Goal: Information Seeking & Learning: Learn about a topic

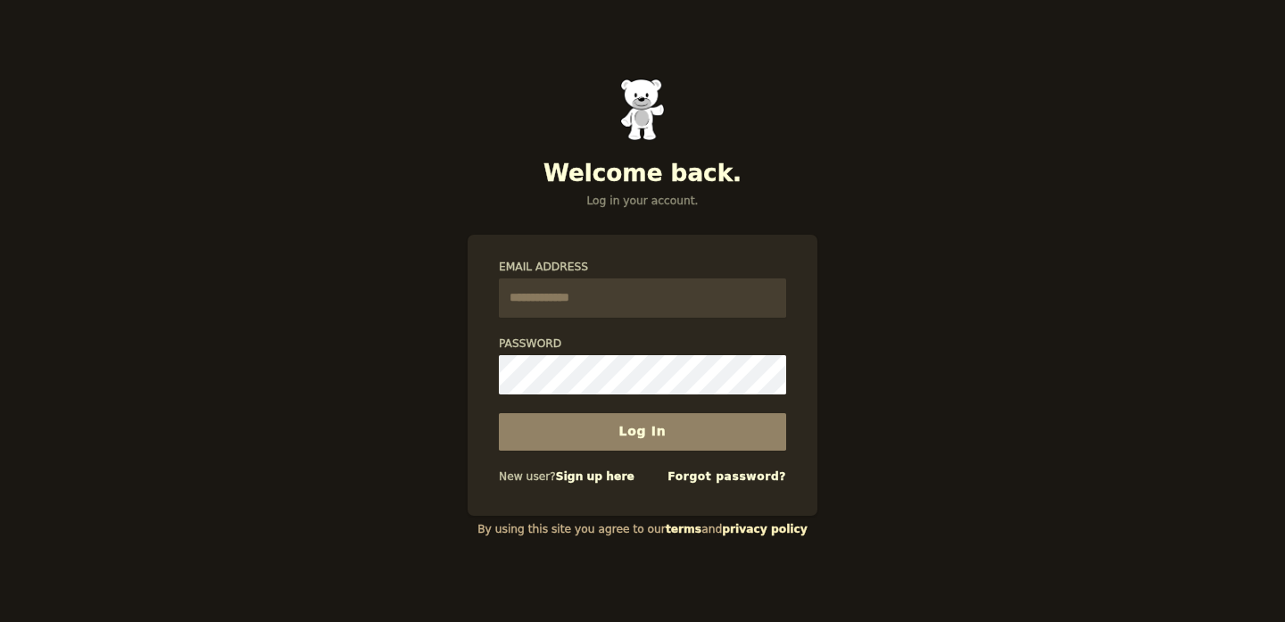
click at [617, 303] on input "Email Address" at bounding box center [642, 297] width 287 height 39
type input "**********"
click at [499, 413] on button "Log In" at bounding box center [642, 431] width 287 height 37
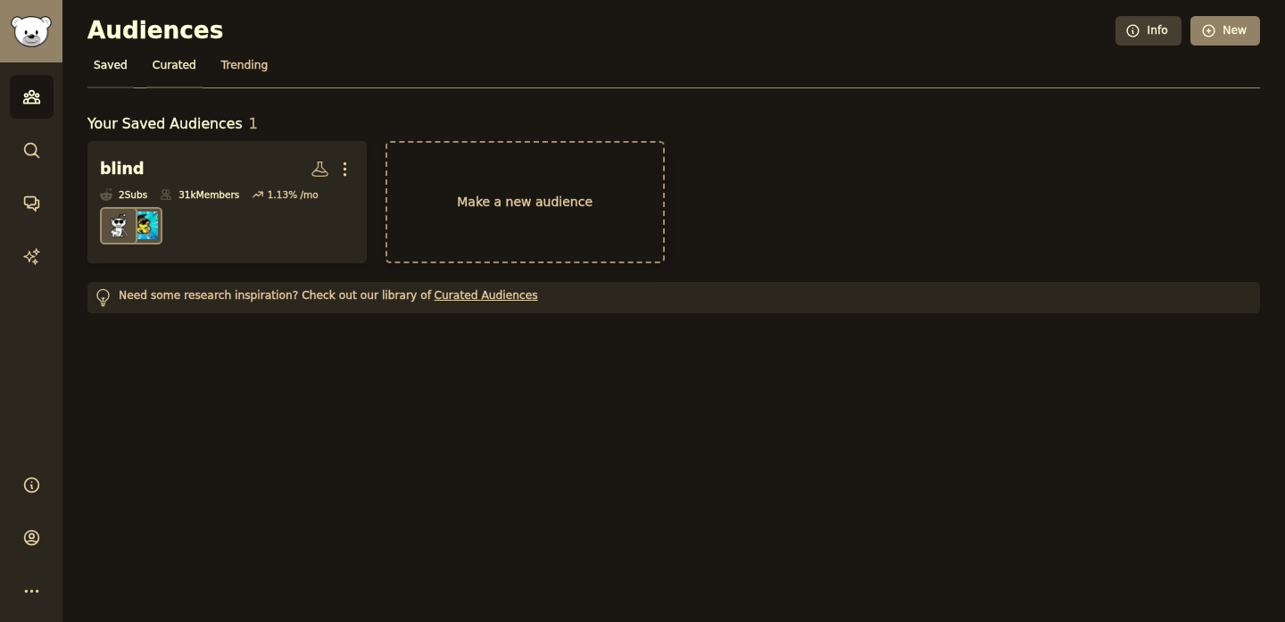
click at [166, 60] on span "Curated" at bounding box center [175, 66] width 44 height 16
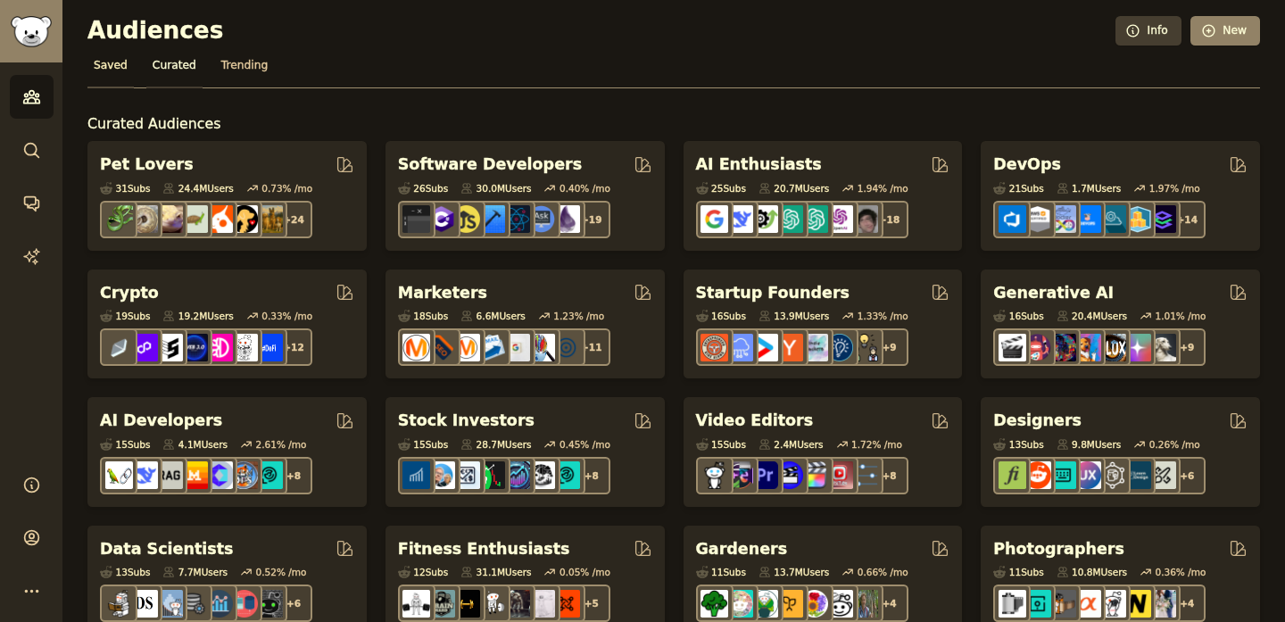
click at [107, 63] on span "Saved" at bounding box center [111, 66] width 34 height 16
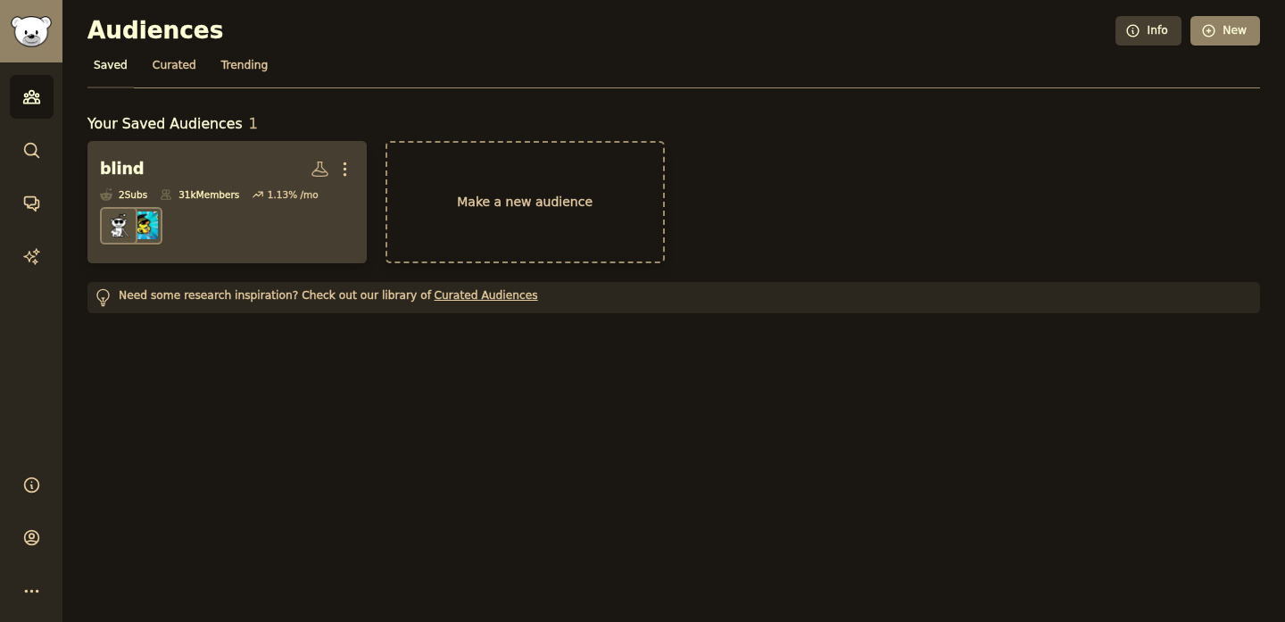
click at [216, 240] on dd at bounding box center [227, 226] width 254 height 50
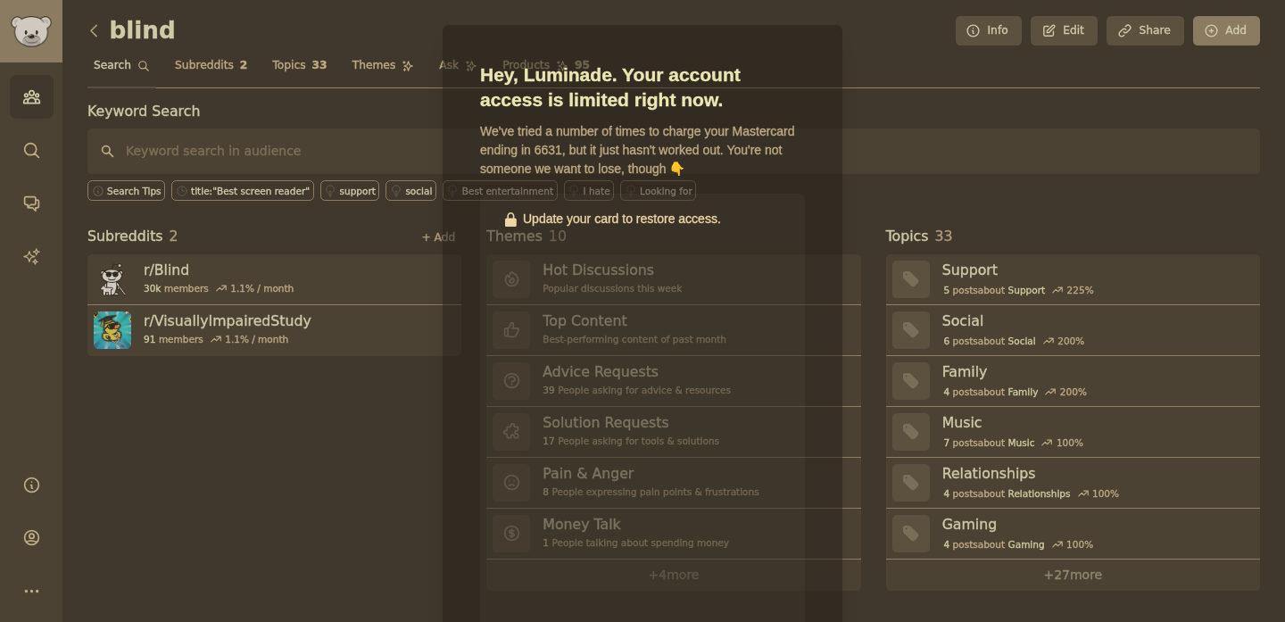
scroll to position [56, 0]
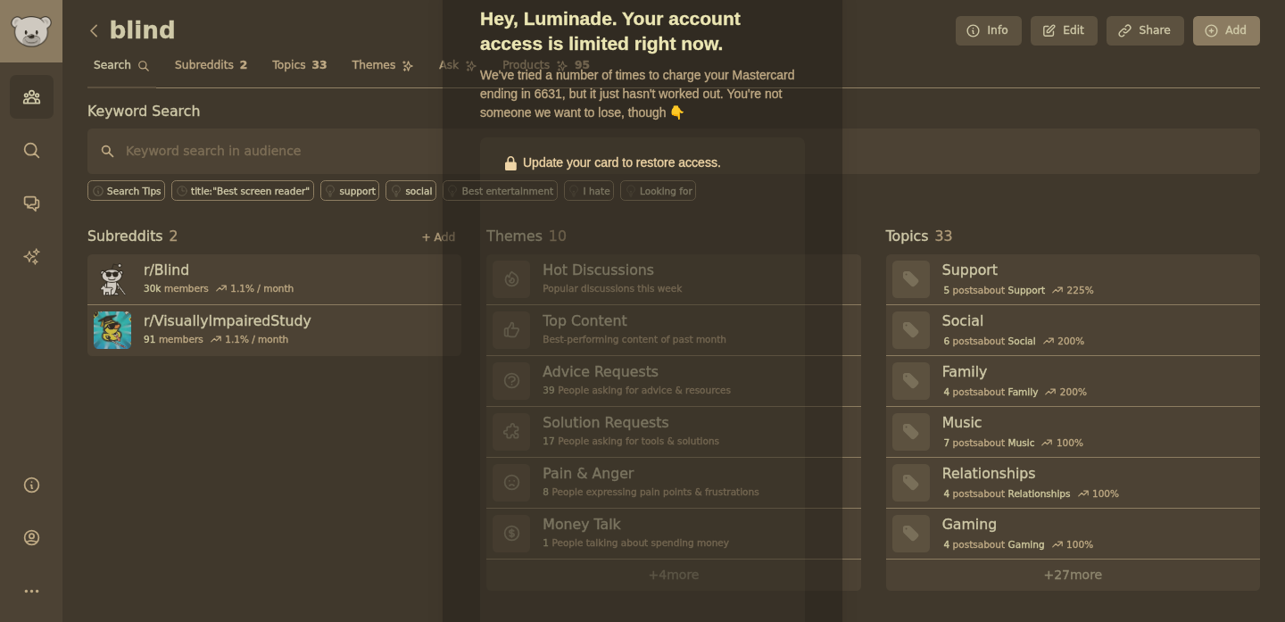
click at [472, 476] on div "Hey, Luminade. Your account access is limited right now. We've tried a number o…" at bounding box center [642, 424] width 362 height 872
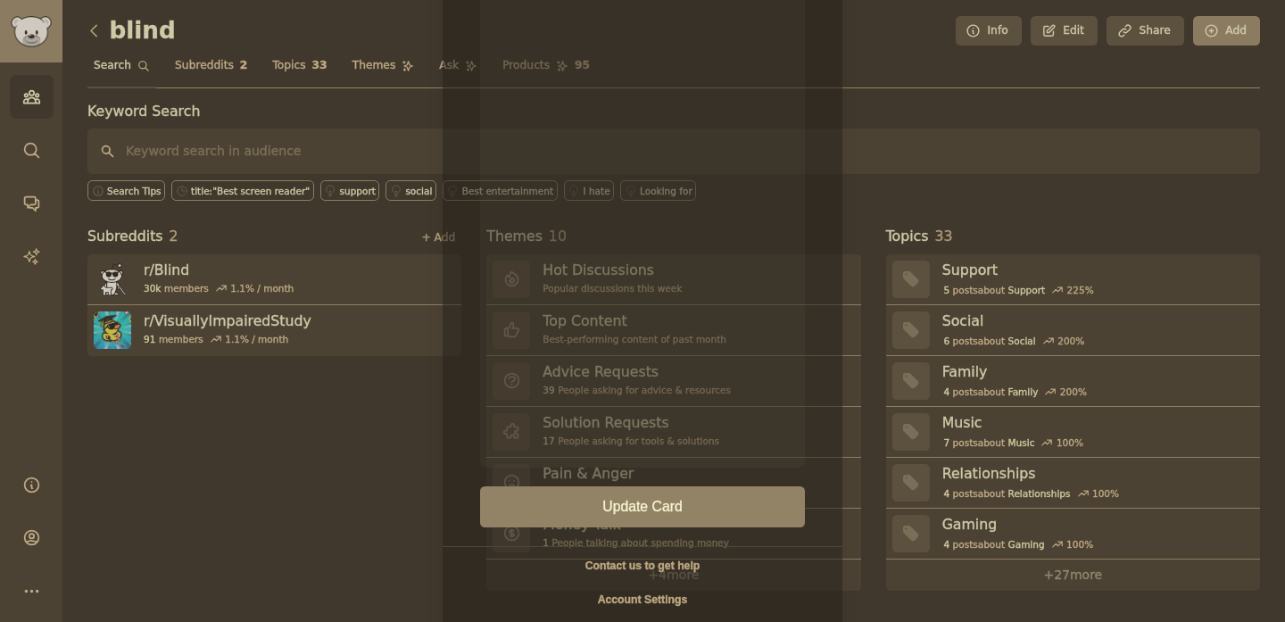
scroll to position [616, 0]
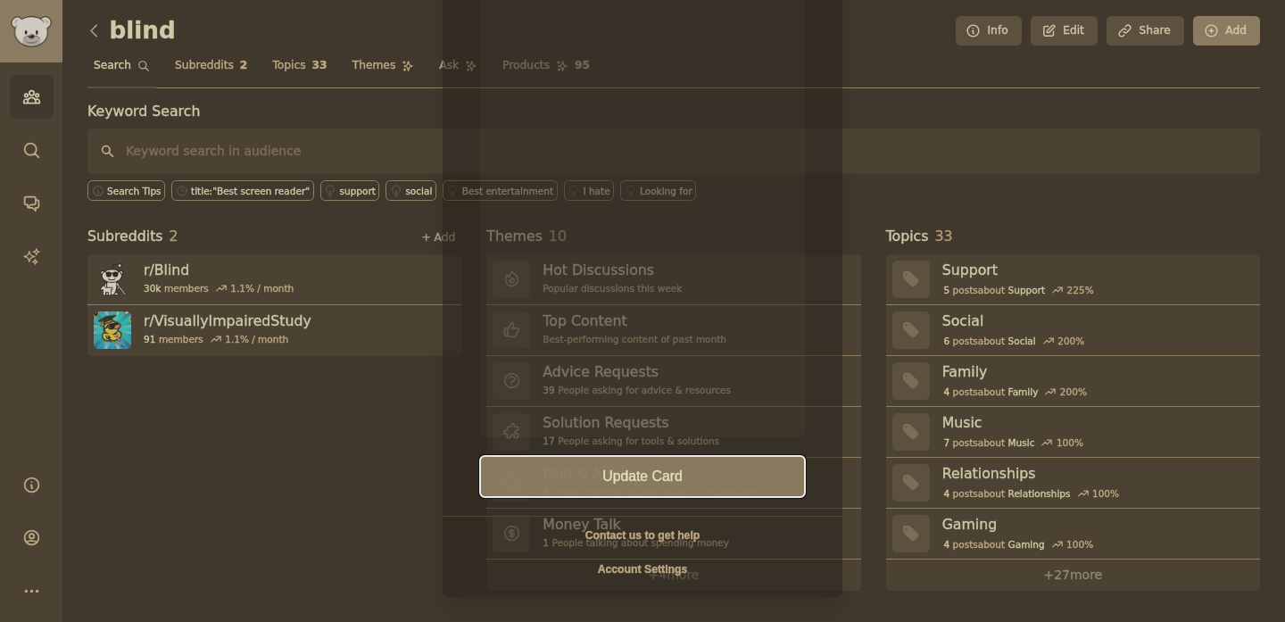
click at [664, 483] on button "Update Card" at bounding box center [642, 476] width 325 height 41
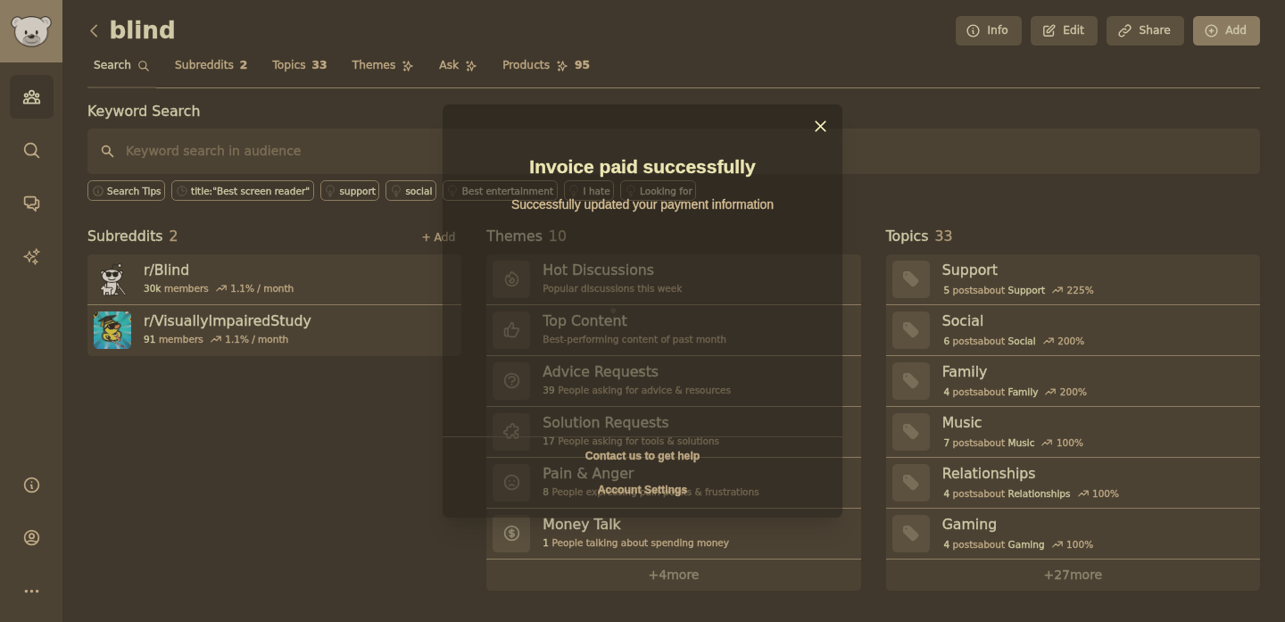
scroll to position [0, 0]
click at [822, 127] on icon at bounding box center [820, 126] width 19 height 19
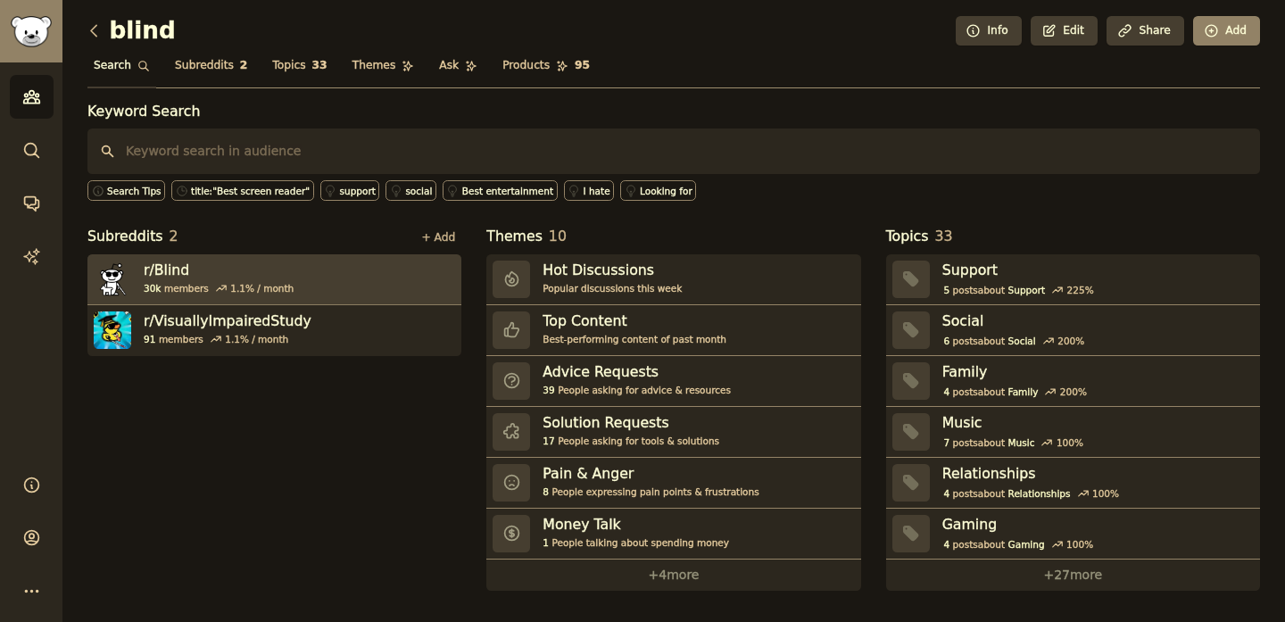
click at [156, 257] on link "r/ Blind 30k members 1.1 % / month" at bounding box center [274, 279] width 374 height 51
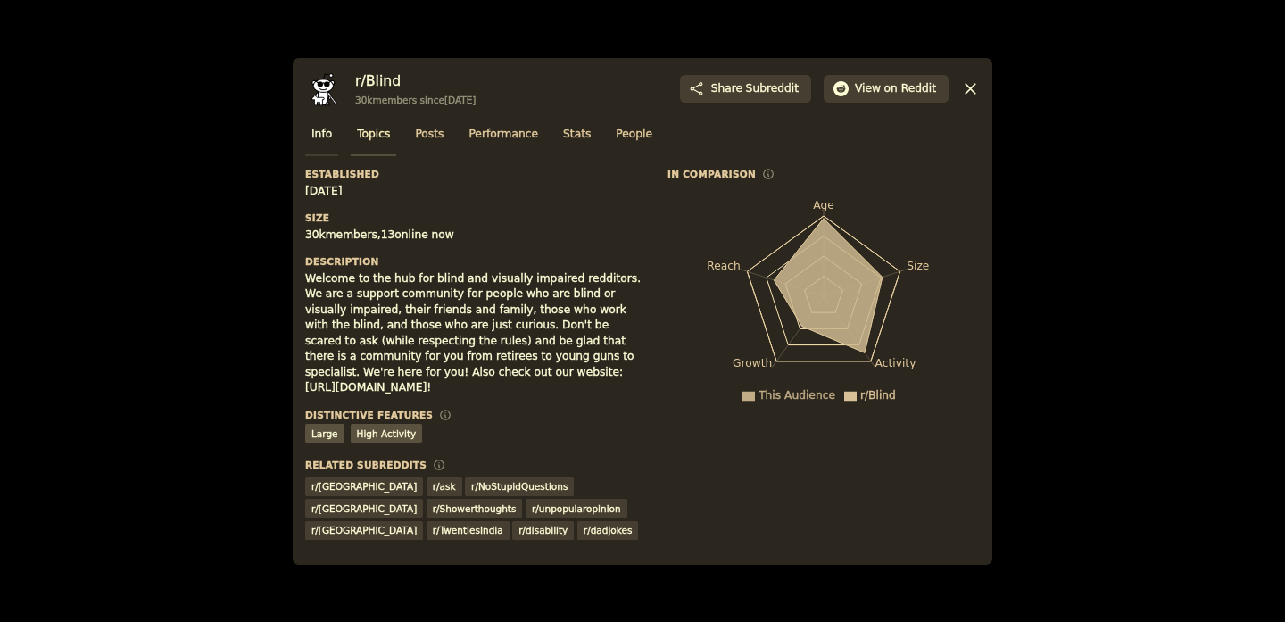
click at [380, 140] on span "Topics" at bounding box center [373, 135] width 33 height 16
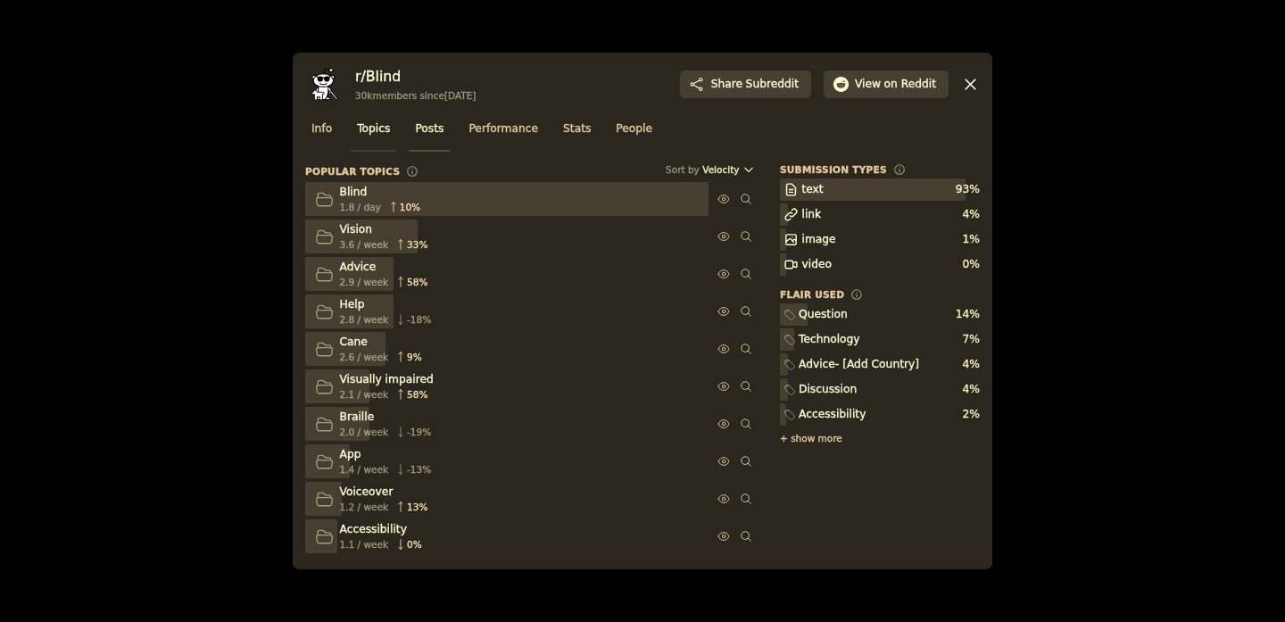
click at [443, 125] on span "Posts" at bounding box center [429, 129] width 29 height 16
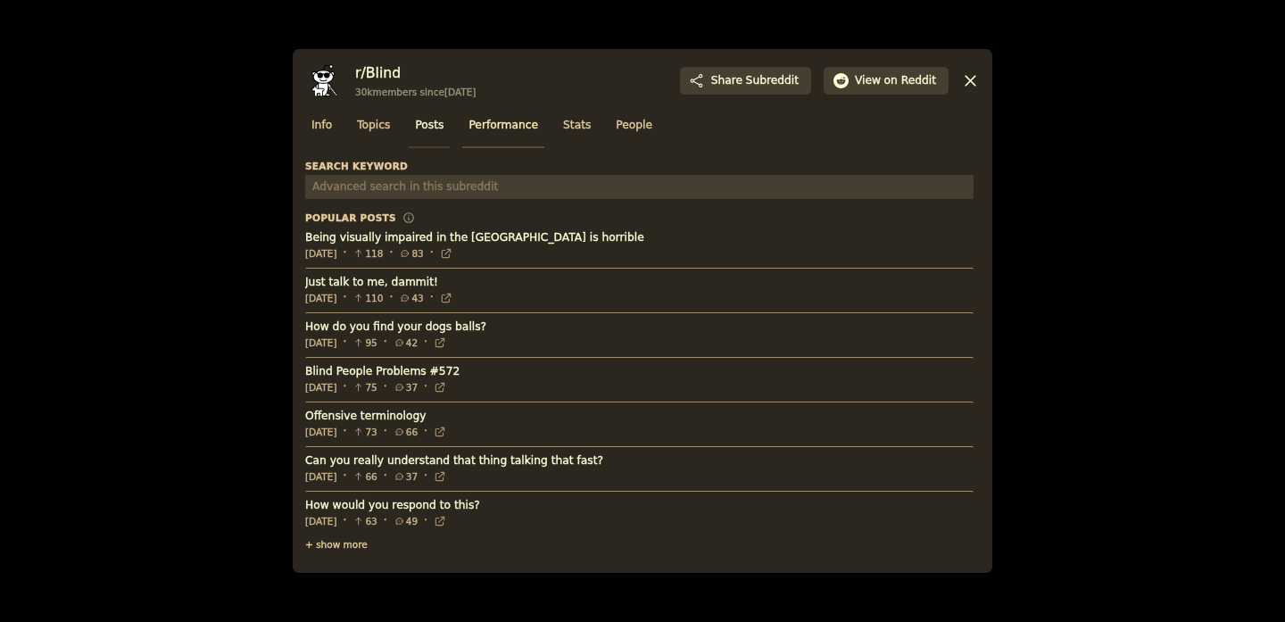
click at [509, 131] on span "Performance" at bounding box center [503, 126] width 70 height 16
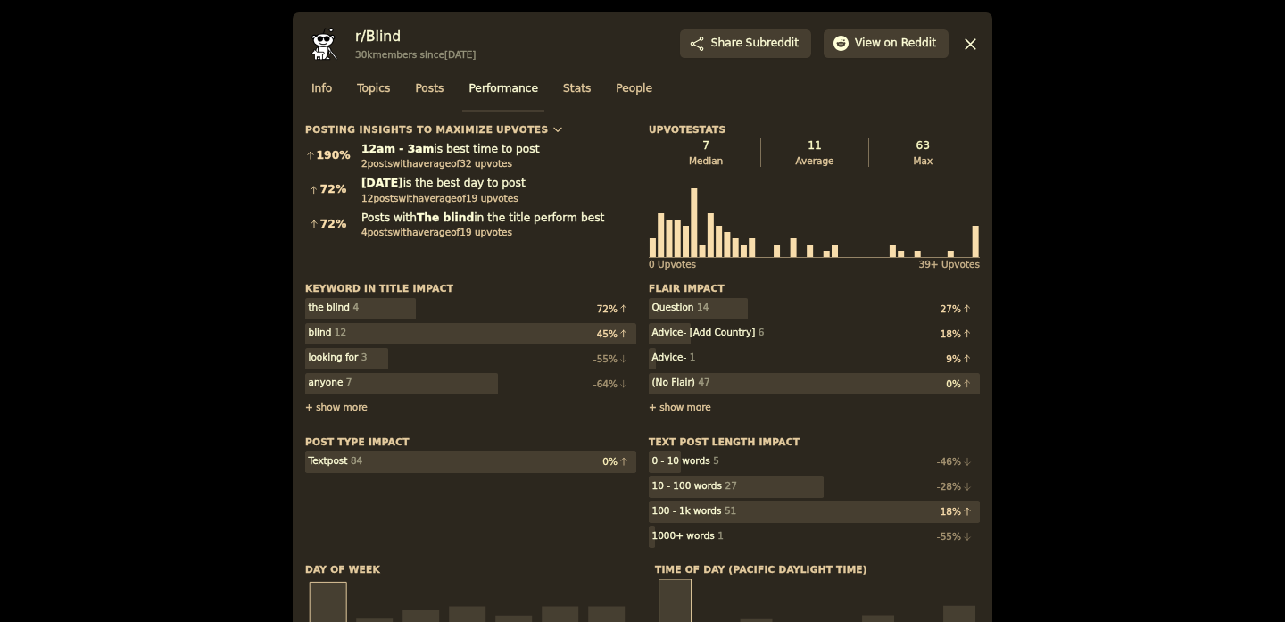
click at [1087, 62] on div at bounding box center [642, 311] width 1285 height 622
